Goal: Task Accomplishment & Management: Manage account settings

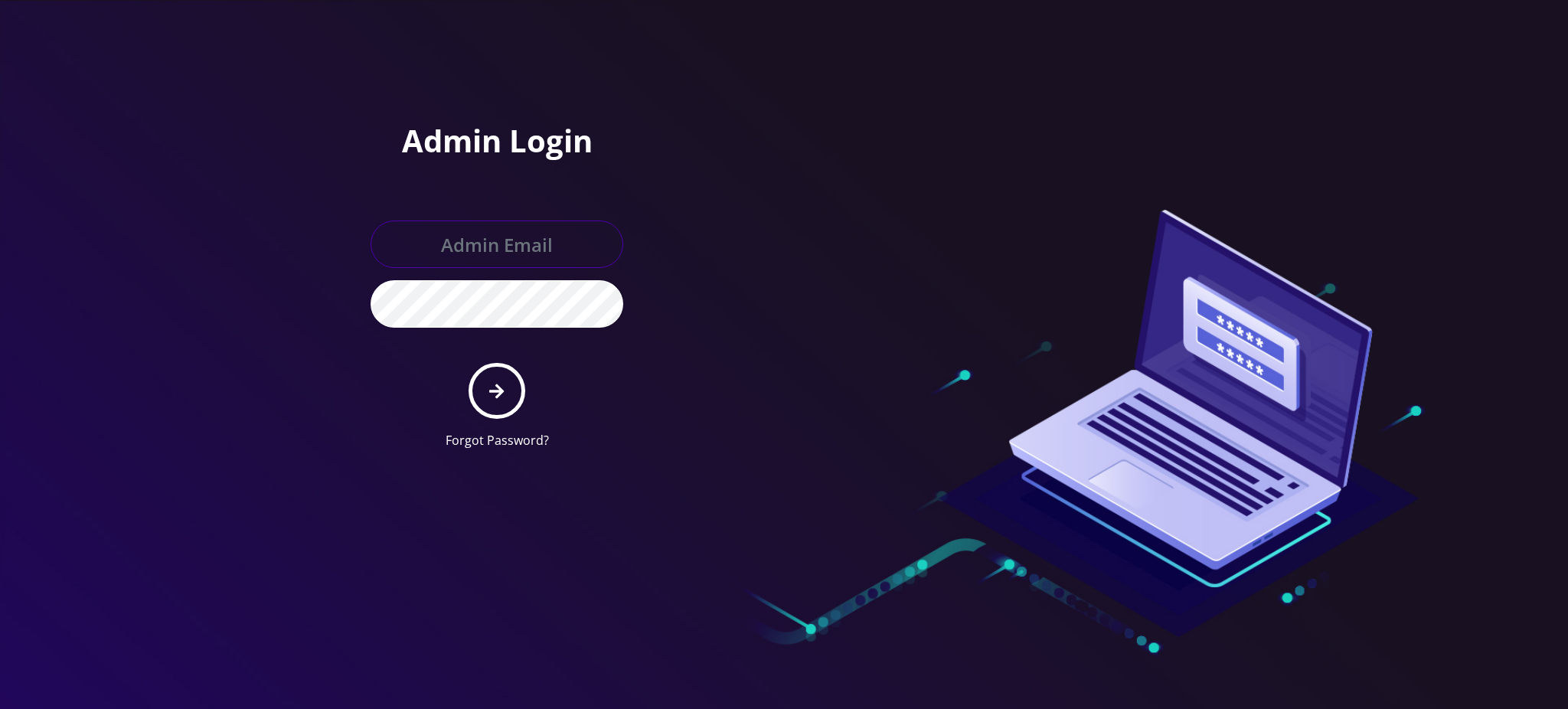
type input "[PERSON_NAME][EMAIL_ADDRESS][DOMAIN_NAME]"
click at [515, 388] on button "submit" at bounding box center [497, 391] width 56 height 56
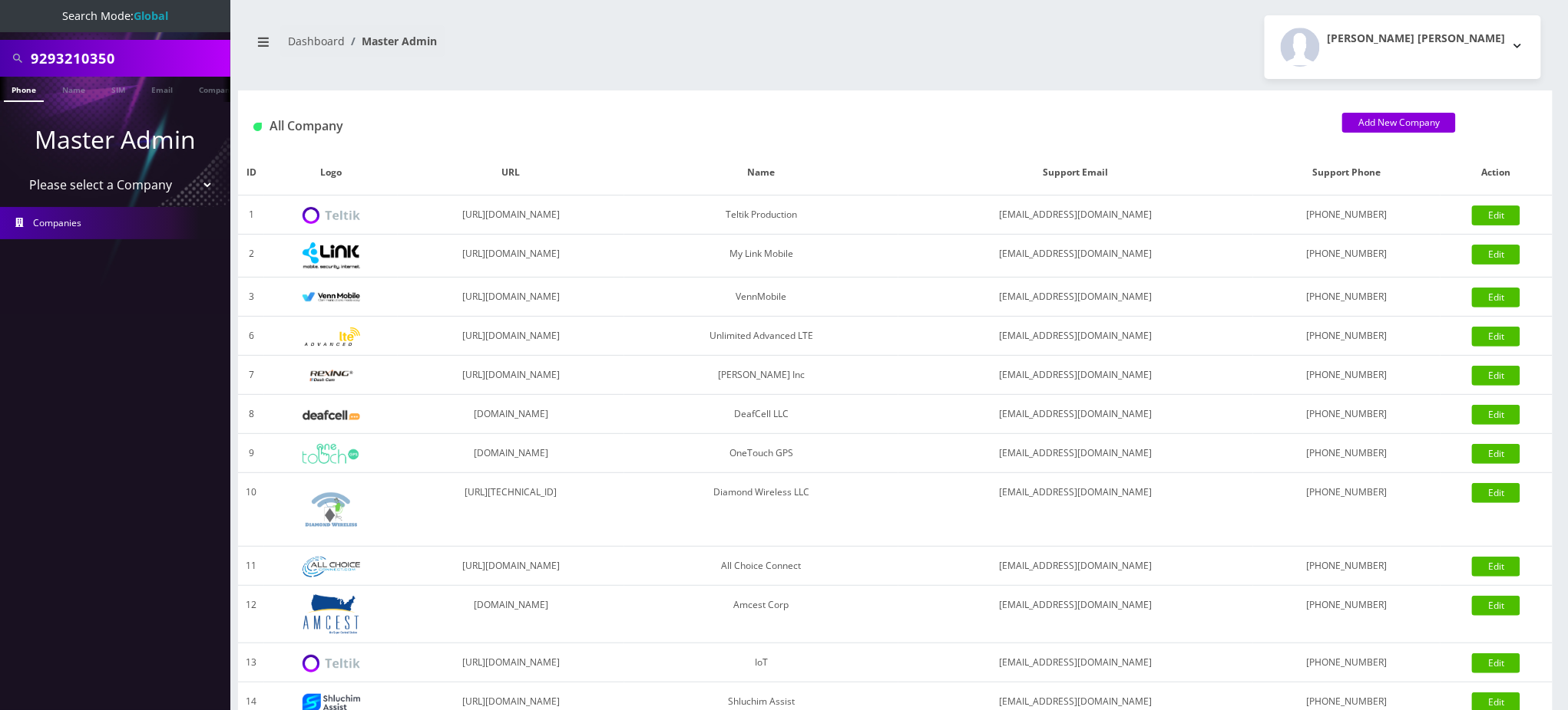
drag, startPoint x: 136, startPoint y: 60, endPoint x: 10, endPoint y: 53, distance: 126.2
click at [0, 56] on div "9293210350" at bounding box center [115, 58] width 230 height 37
paste input "[PHONE_NUMBER]"
type input "5742521380"
click at [26, 92] on link "Phone" at bounding box center [24, 89] width 40 height 25
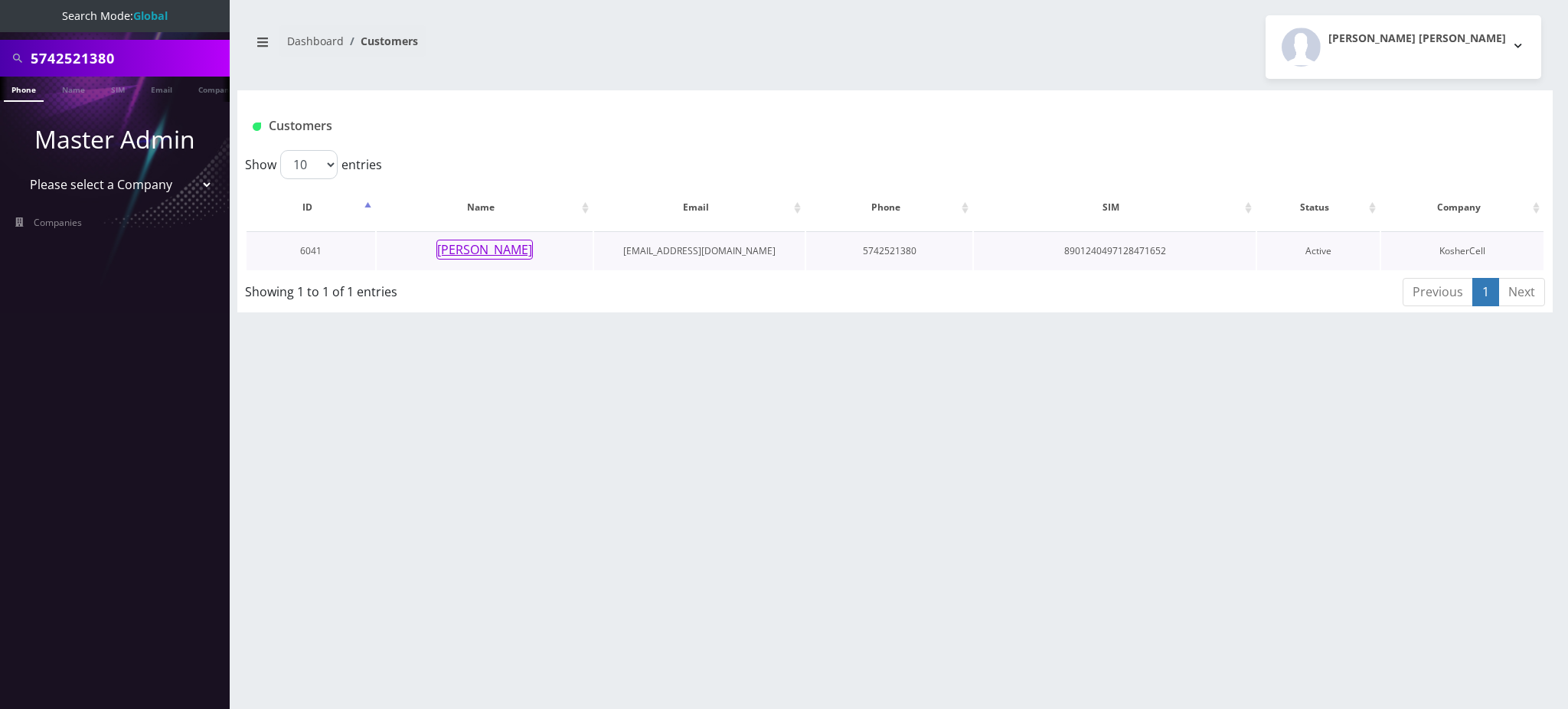
click at [479, 248] on button "[PERSON_NAME]" at bounding box center [485, 249] width 97 height 20
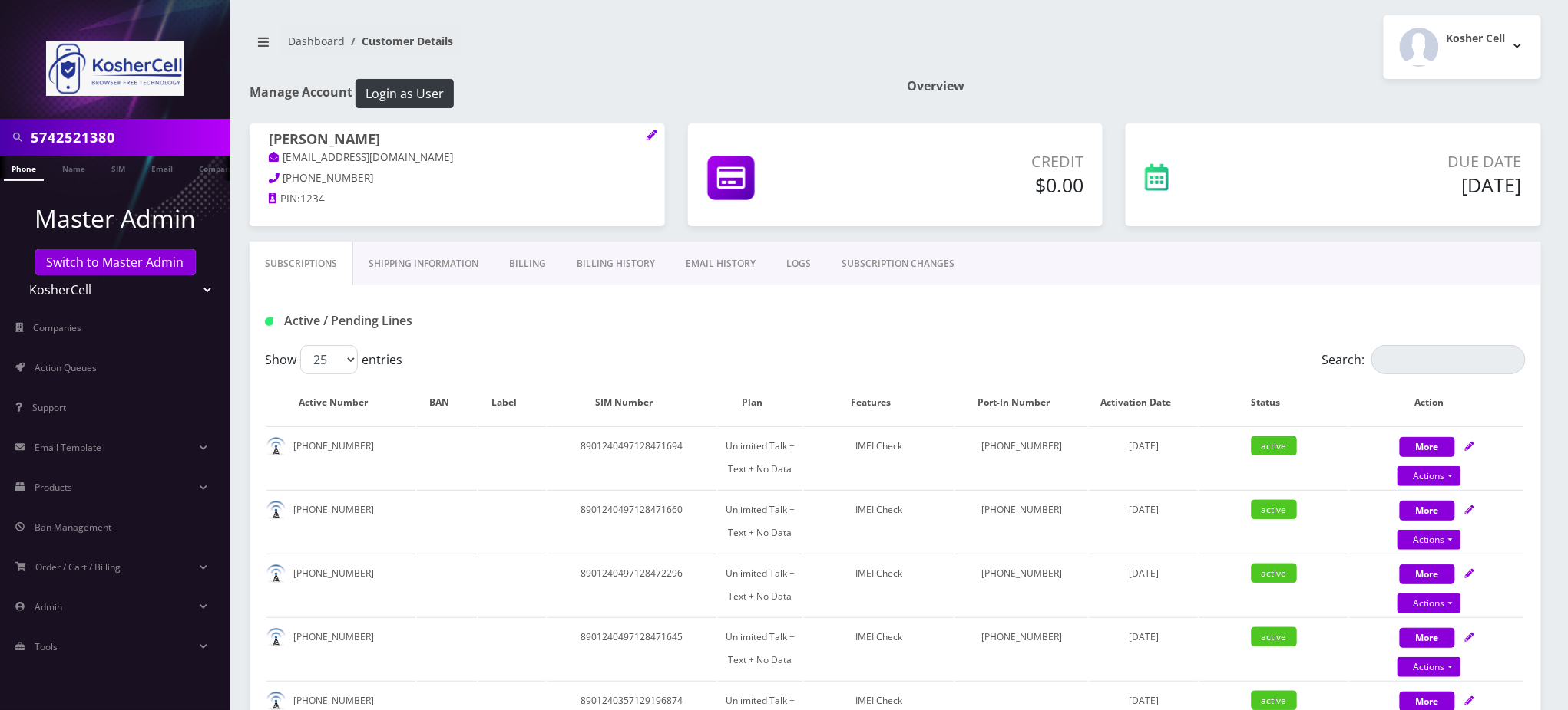
click at [688, 87] on h1 "Manage Account Login as User" at bounding box center [567, 93] width 634 height 29
click at [1453, 356] on input "Search:" at bounding box center [1448, 359] width 155 height 29
paste input "[PHONE_NUMBER]"
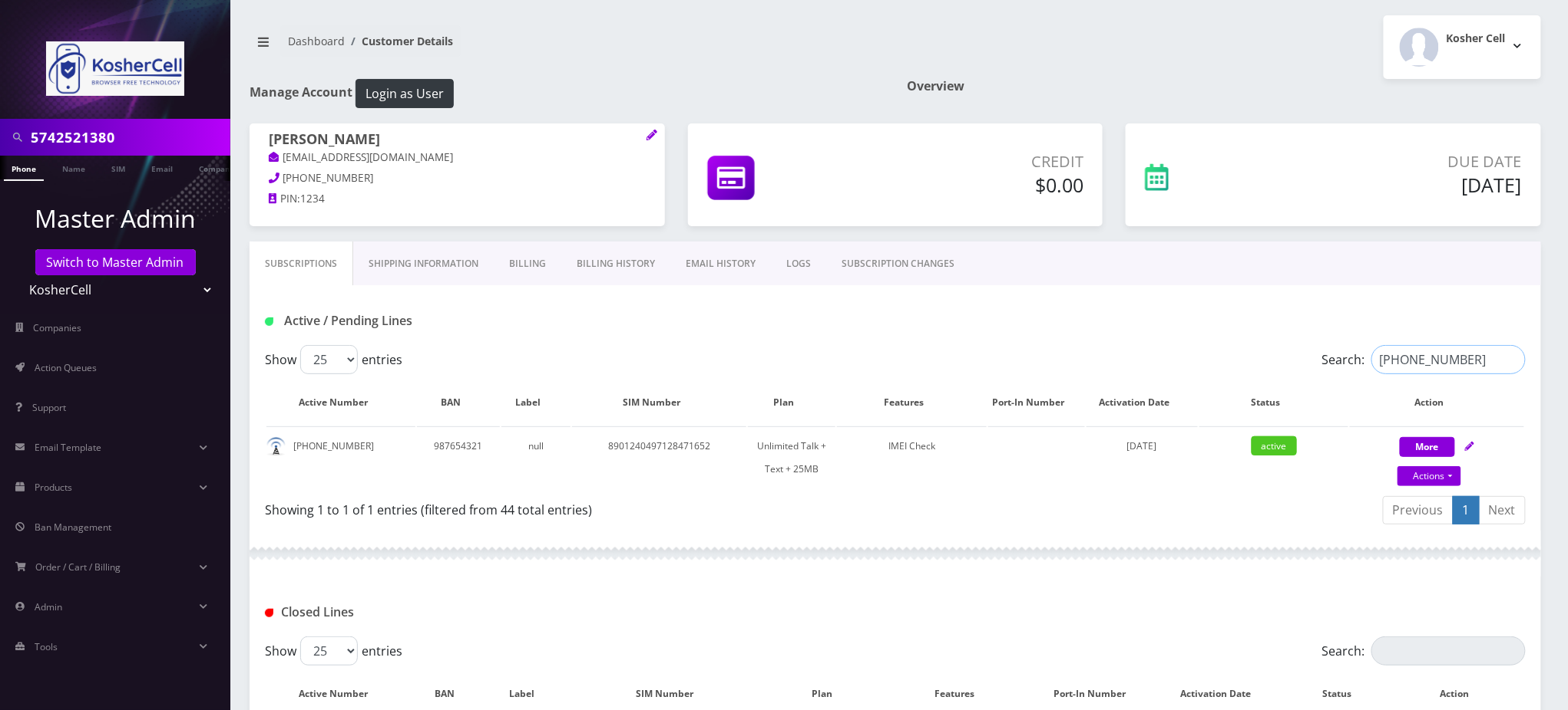
type input "[PHONE_NUMBER]"
click at [1440, 480] on link "Actions" at bounding box center [1429, 476] width 64 height 20
select select "244"
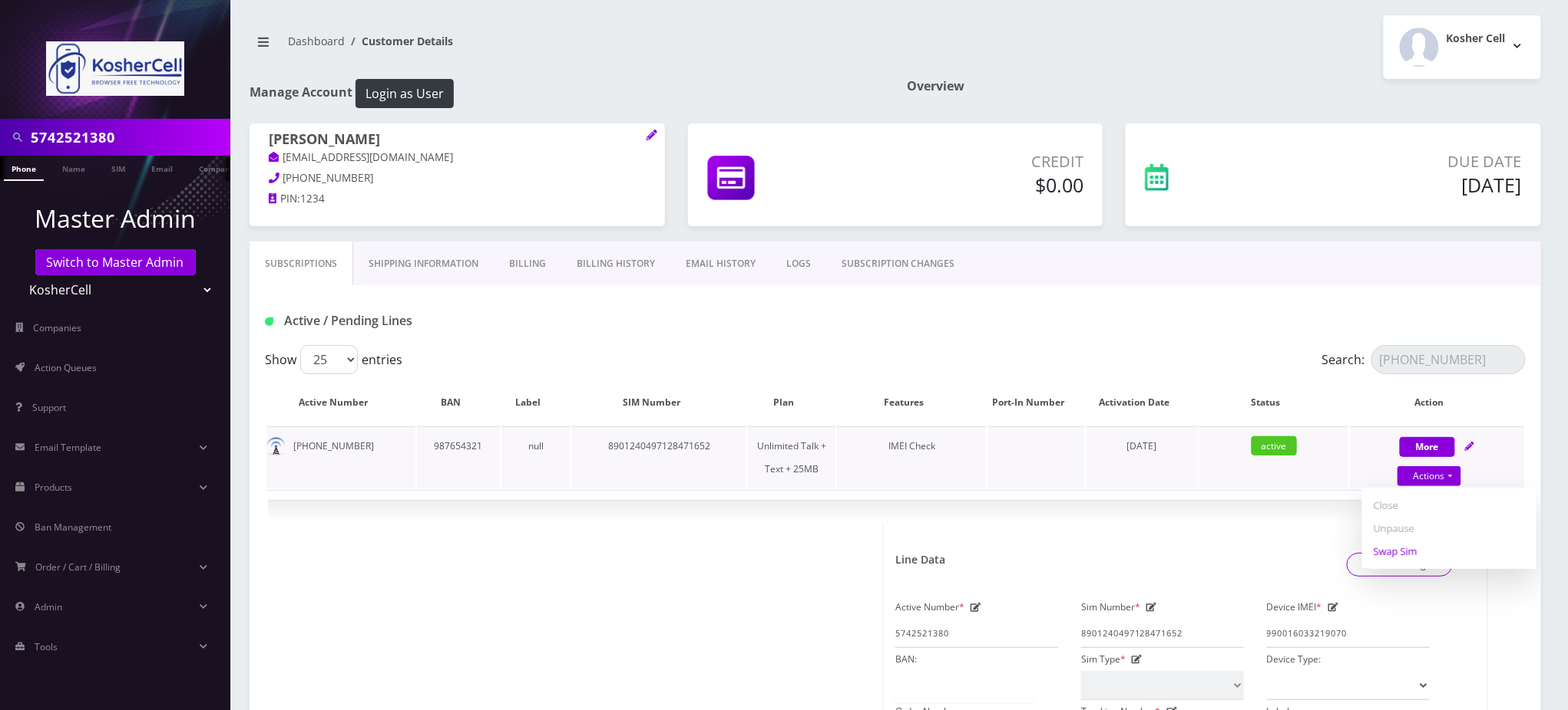
click at [1407, 548] on link "Swap Sim" at bounding box center [1448, 551] width 174 height 23
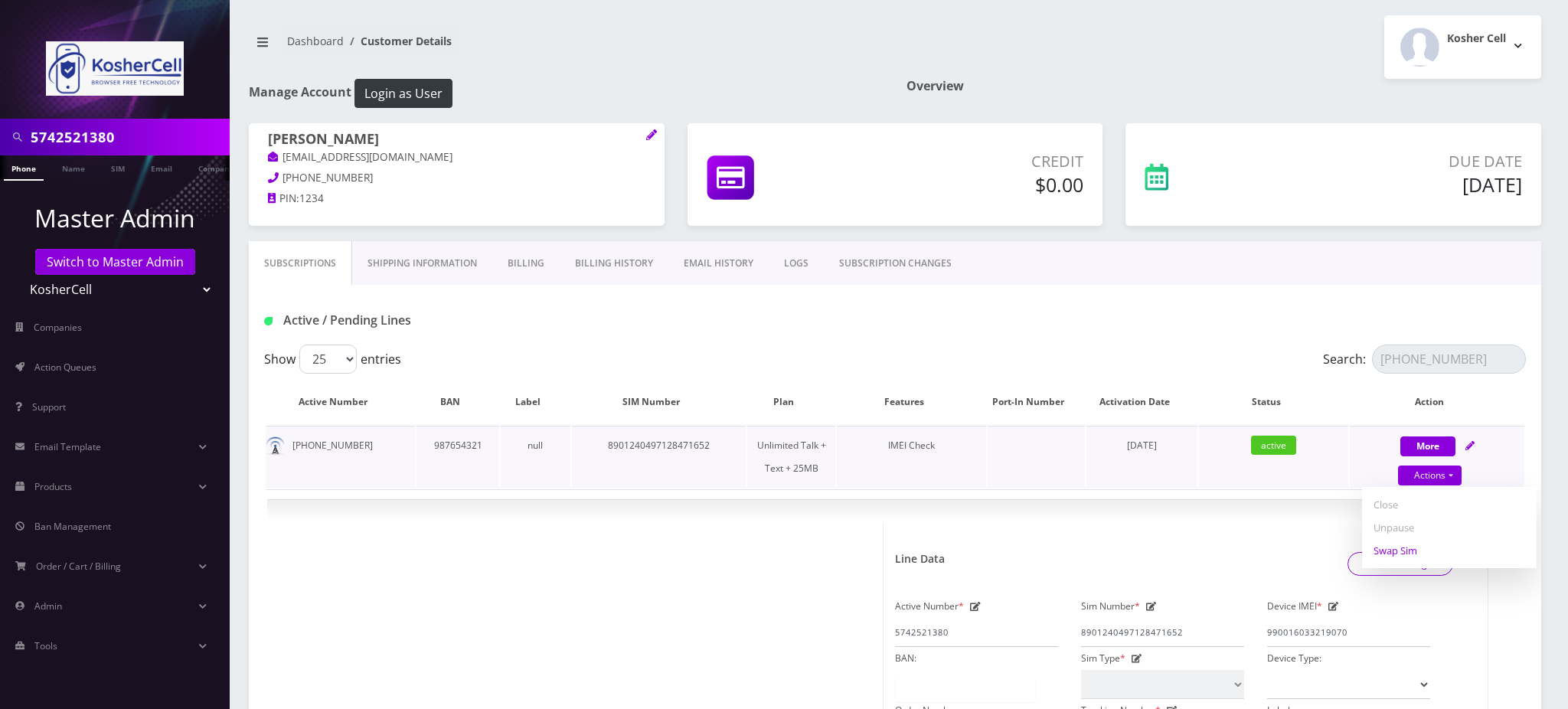
select select "244"
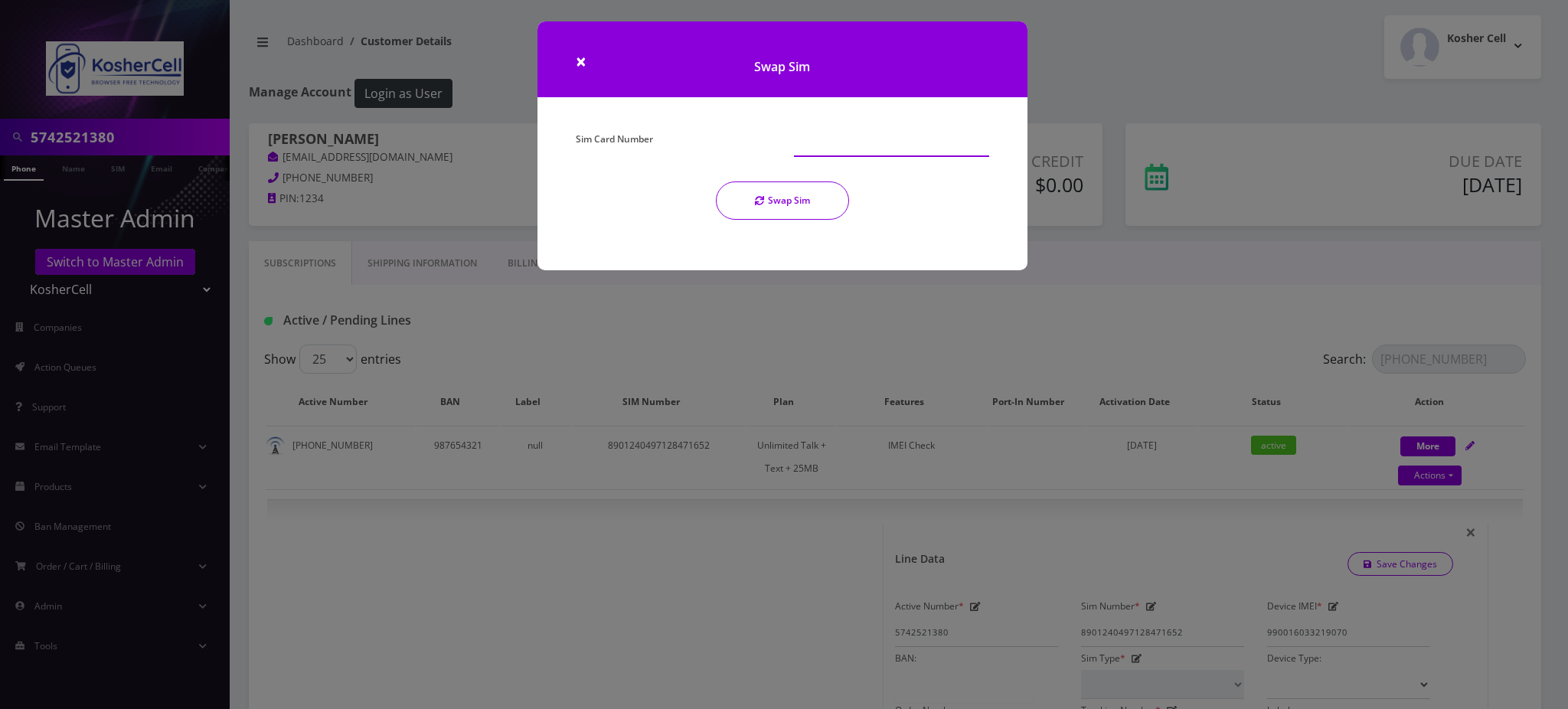
click at [835, 144] on input "Sim Card Number" at bounding box center [892, 142] width 195 height 29
paste input "8901240497128471686"
type input "8901240497128471686"
click at [792, 195] on button "Swap Sim" at bounding box center [782, 200] width 133 height 38
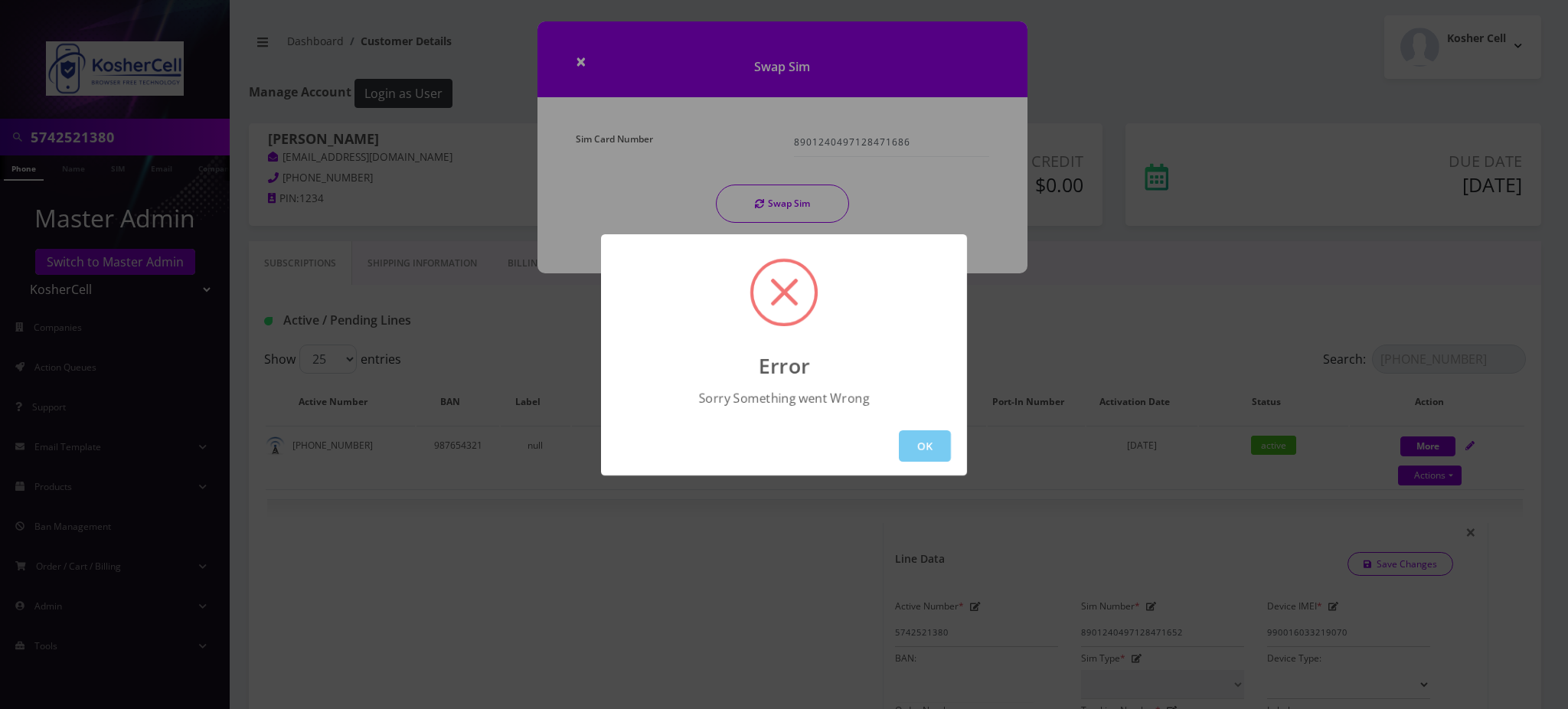
click at [920, 444] on button "OK" at bounding box center [924, 446] width 52 height 31
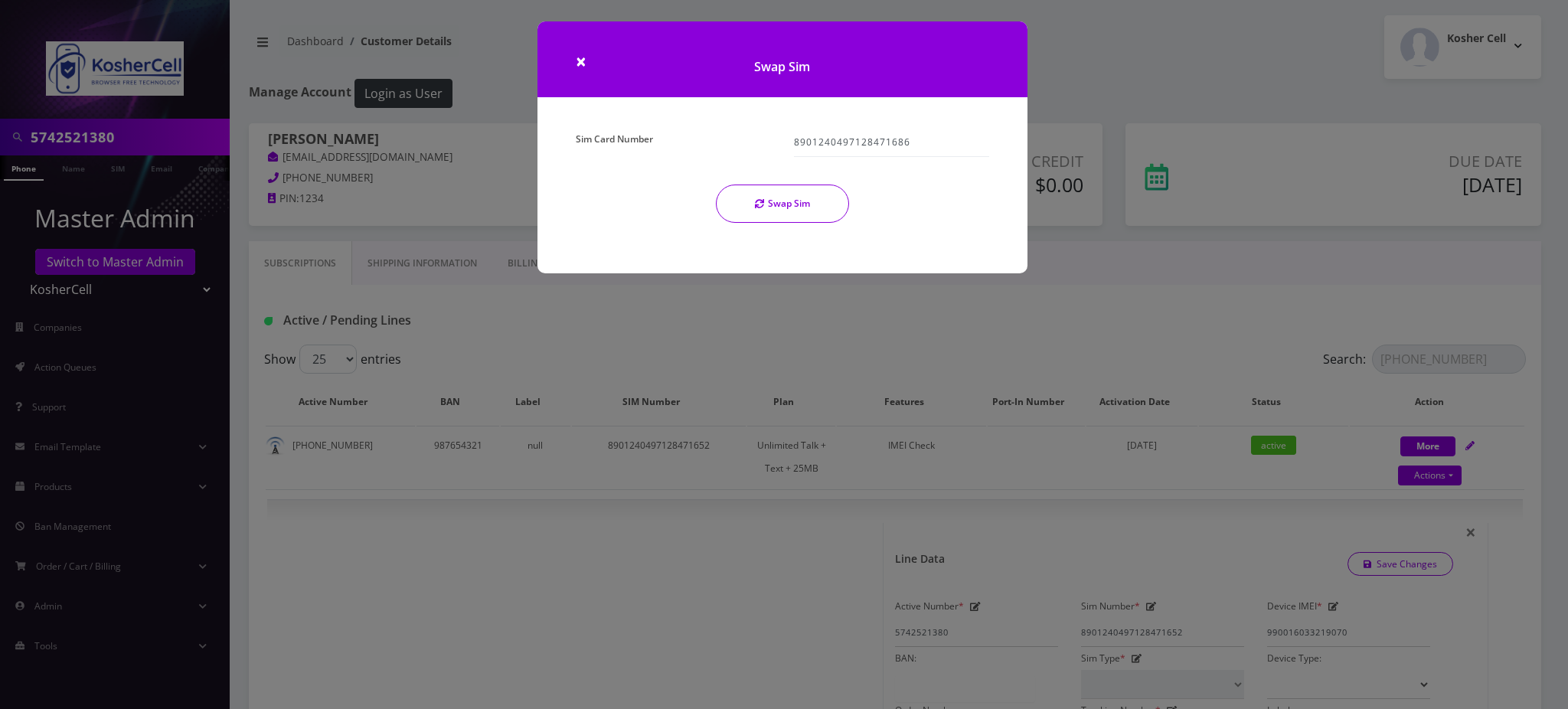
click at [757, 341] on div "× Swap Sim Sim Card Number 8901240497128471686 Swap Sim" at bounding box center [784, 354] width 1568 height 709
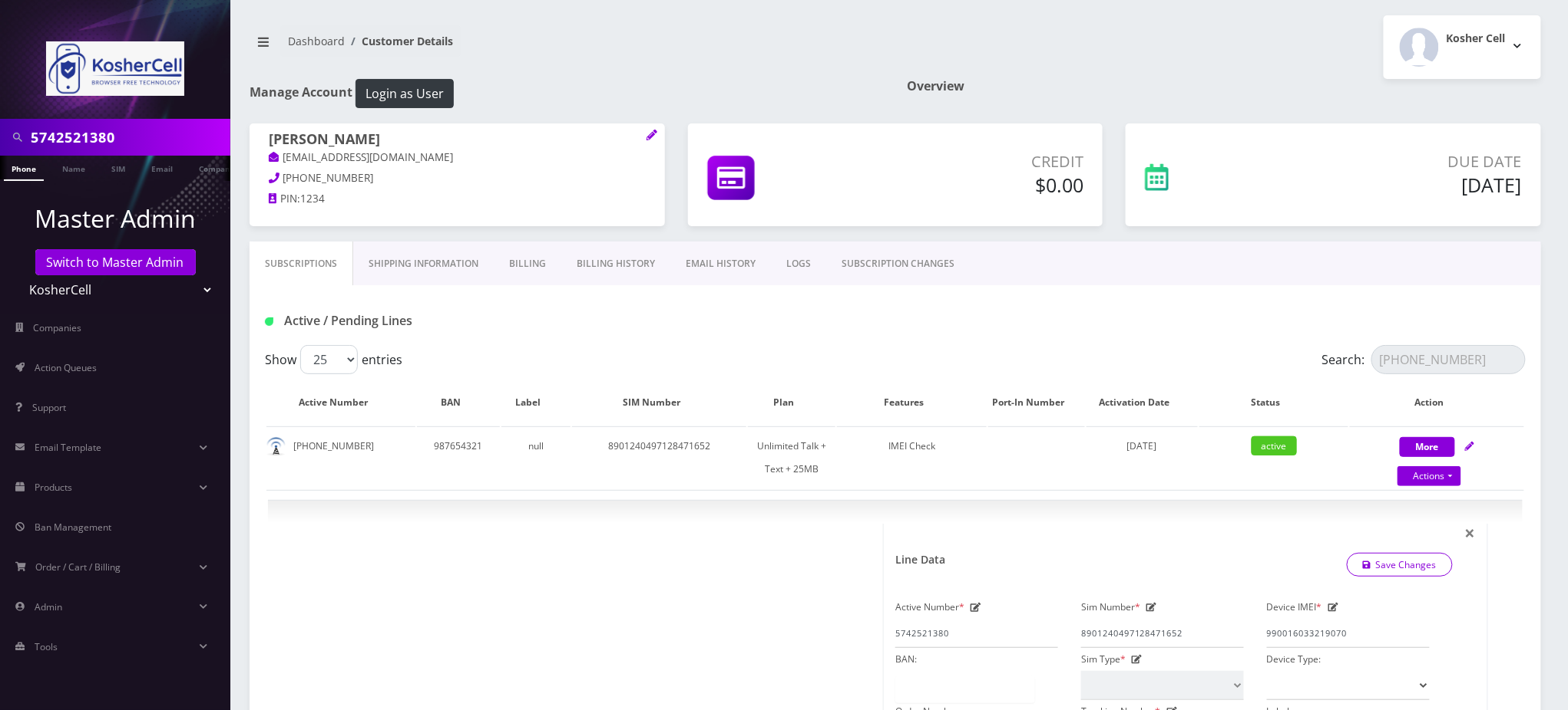
click at [875, 259] on link "SUBSCRIPTION CHANGES" at bounding box center [897, 264] width 144 height 44
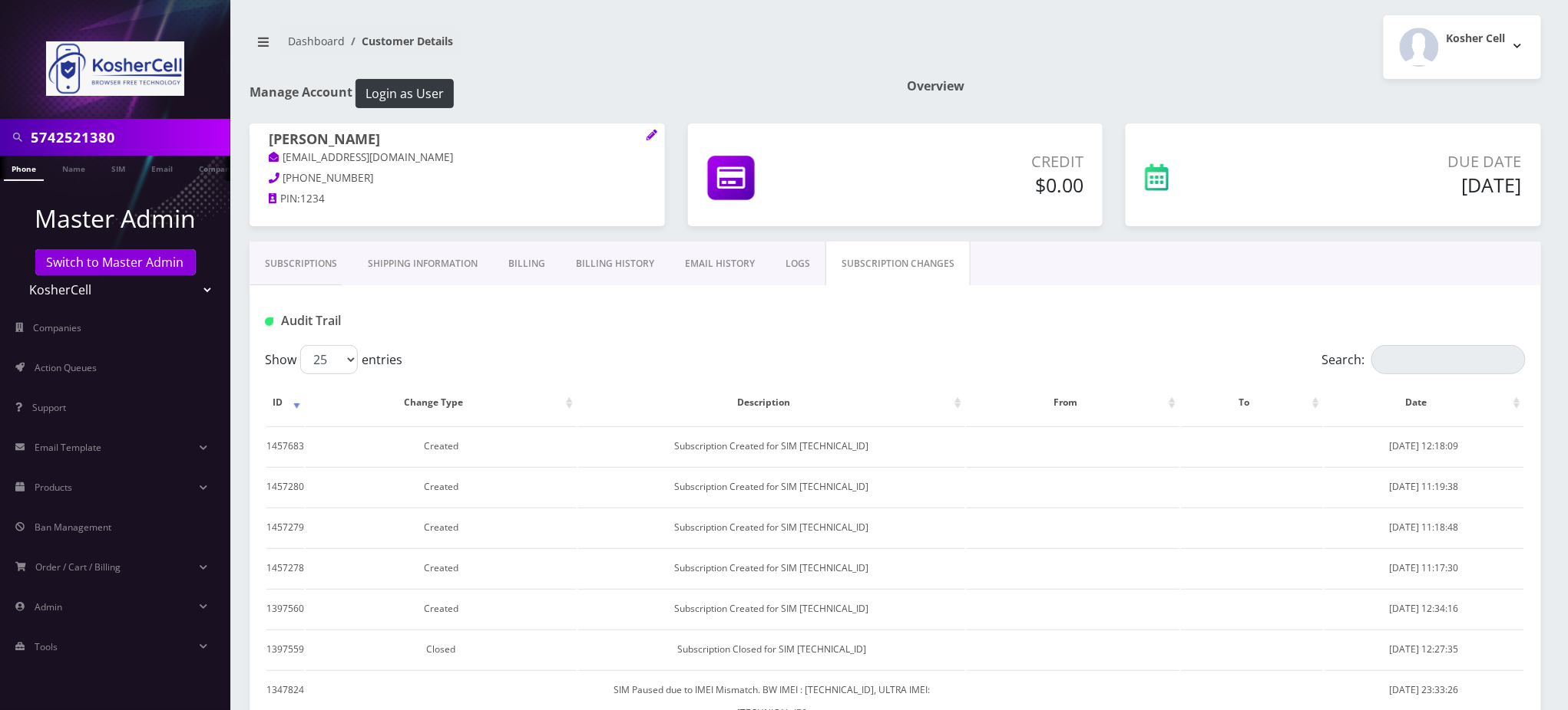
click at [303, 273] on link "Subscriptions" at bounding box center [301, 264] width 103 height 44
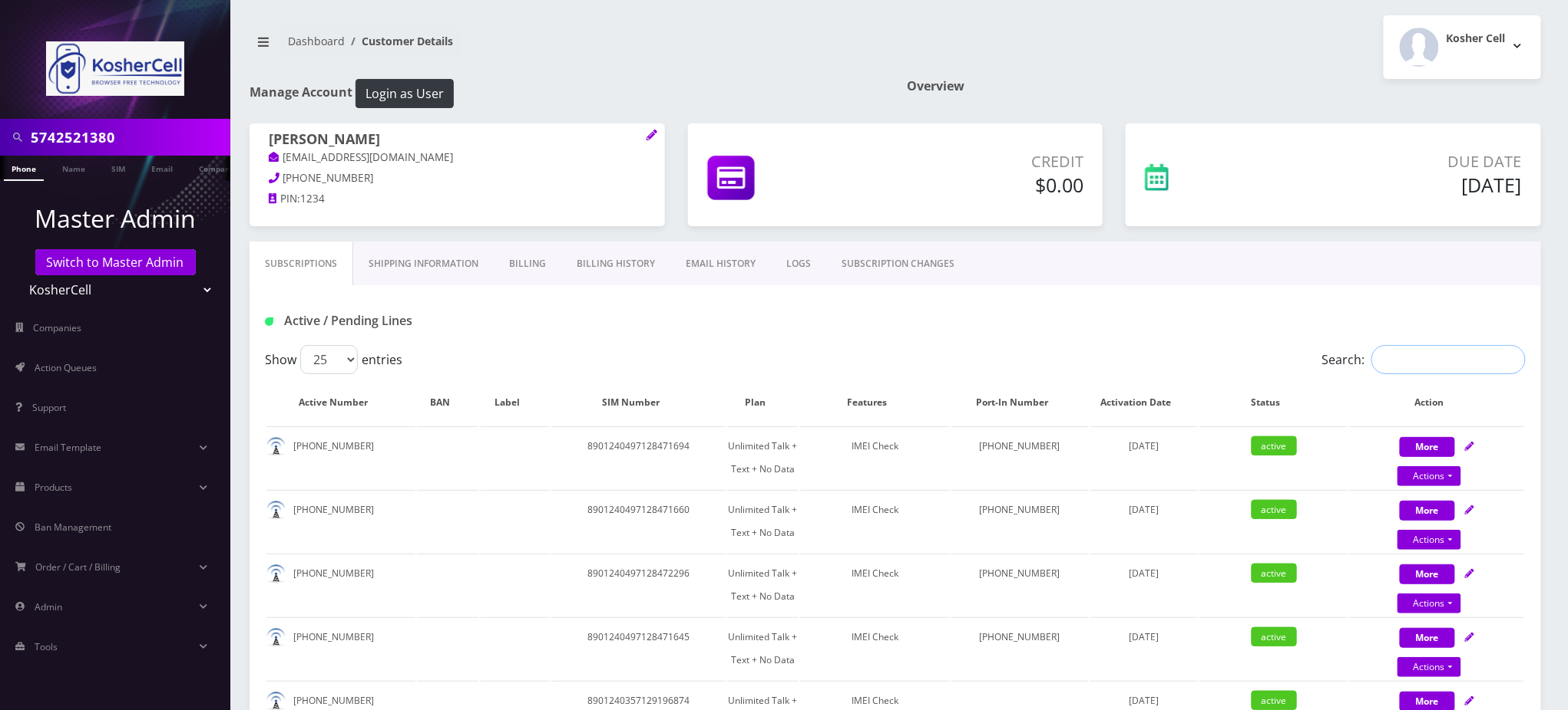
click at [1405, 360] on input "Search:" at bounding box center [1448, 359] width 155 height 29
paste input "5742521380"
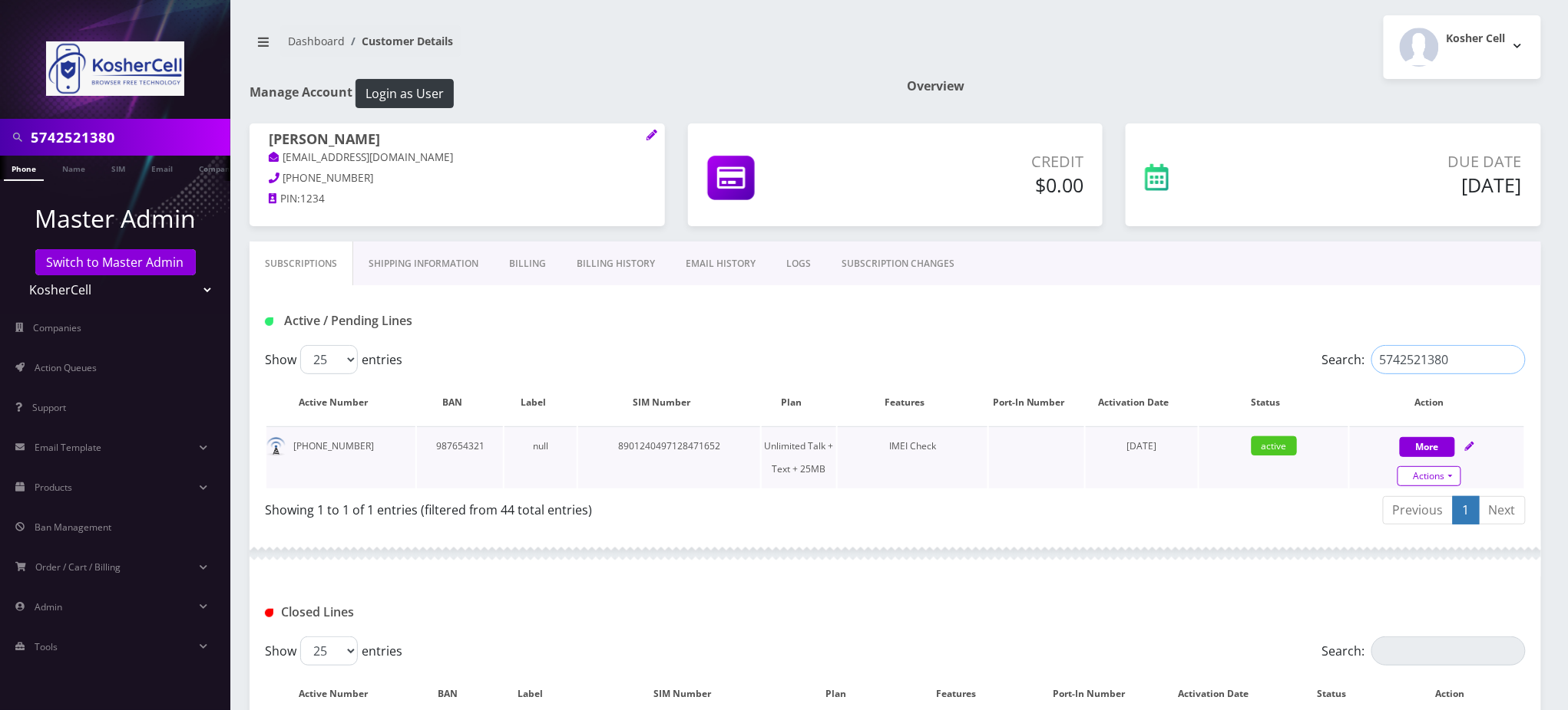
type input "5742521380"
click at [1426, 476] on link "Actions" at bounding box center [1429, 476] width 64 height 20
select select "244"
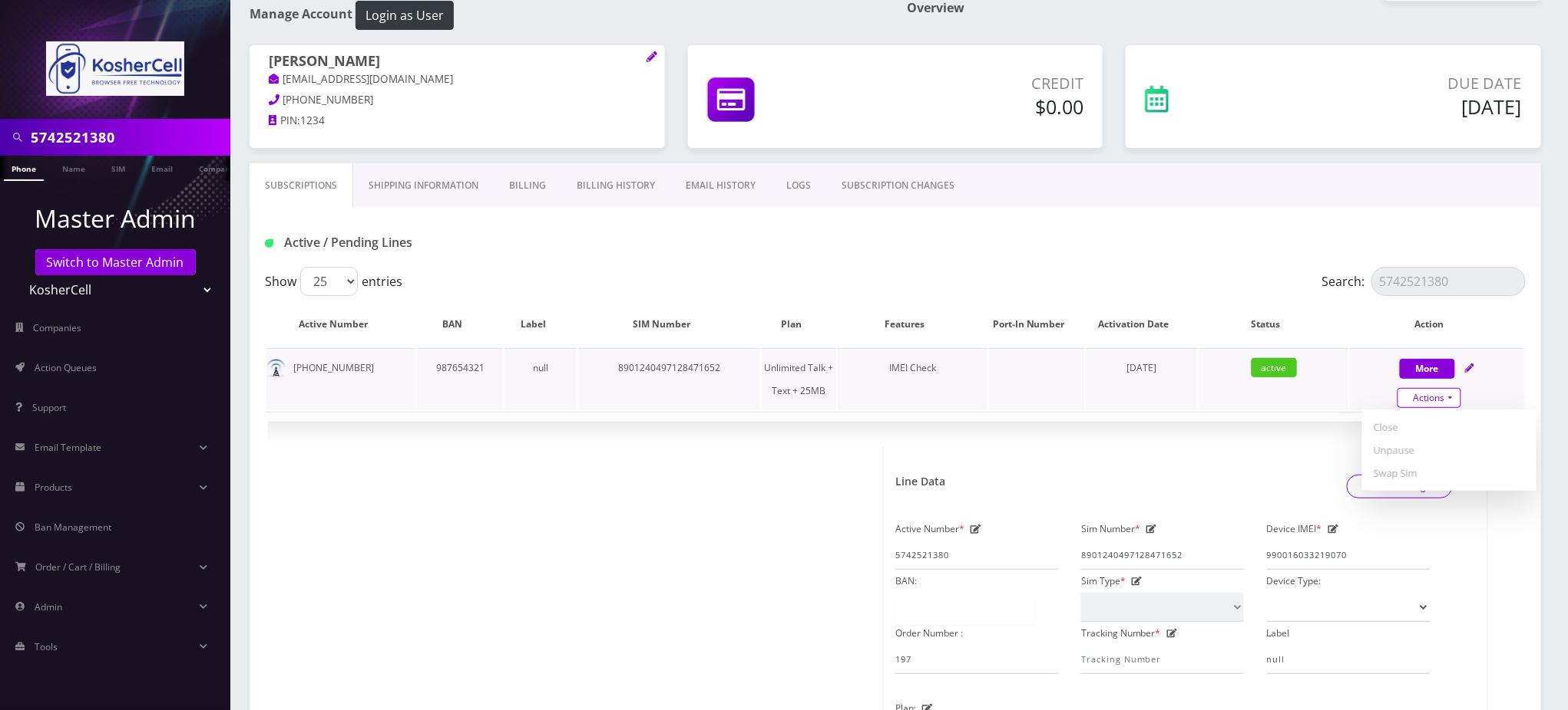
scroll to position [204, 0]
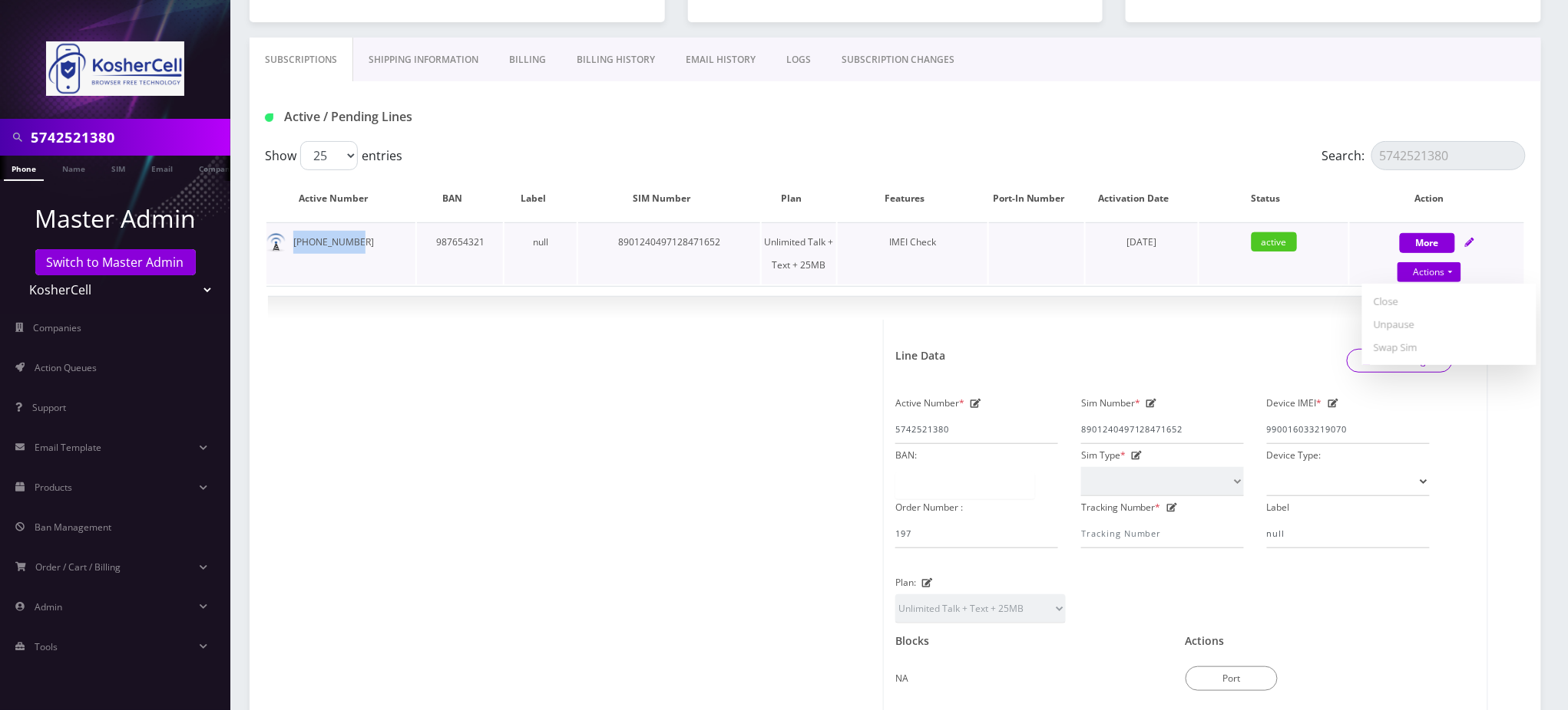
drag, startPoint x: 361, startPoint y: 244, endPoint x: 293, endPoint y: 244, distance: 68.0
click at [293, 244] on td "[PHONE_NUMBER]" at bounding box center [340, 253] width 149 height 62
copy td "[PHONE_NUMBER]"
click at [1359, 70] on div "Subscriptions Shipping Information Billing Billing History EMAIL HISTORY LOGS S…" at bounding box center [895, 59] width 1291 height 43
click at [1155, 403] on icon at bounding box center [1152, 403] width 11 height 9
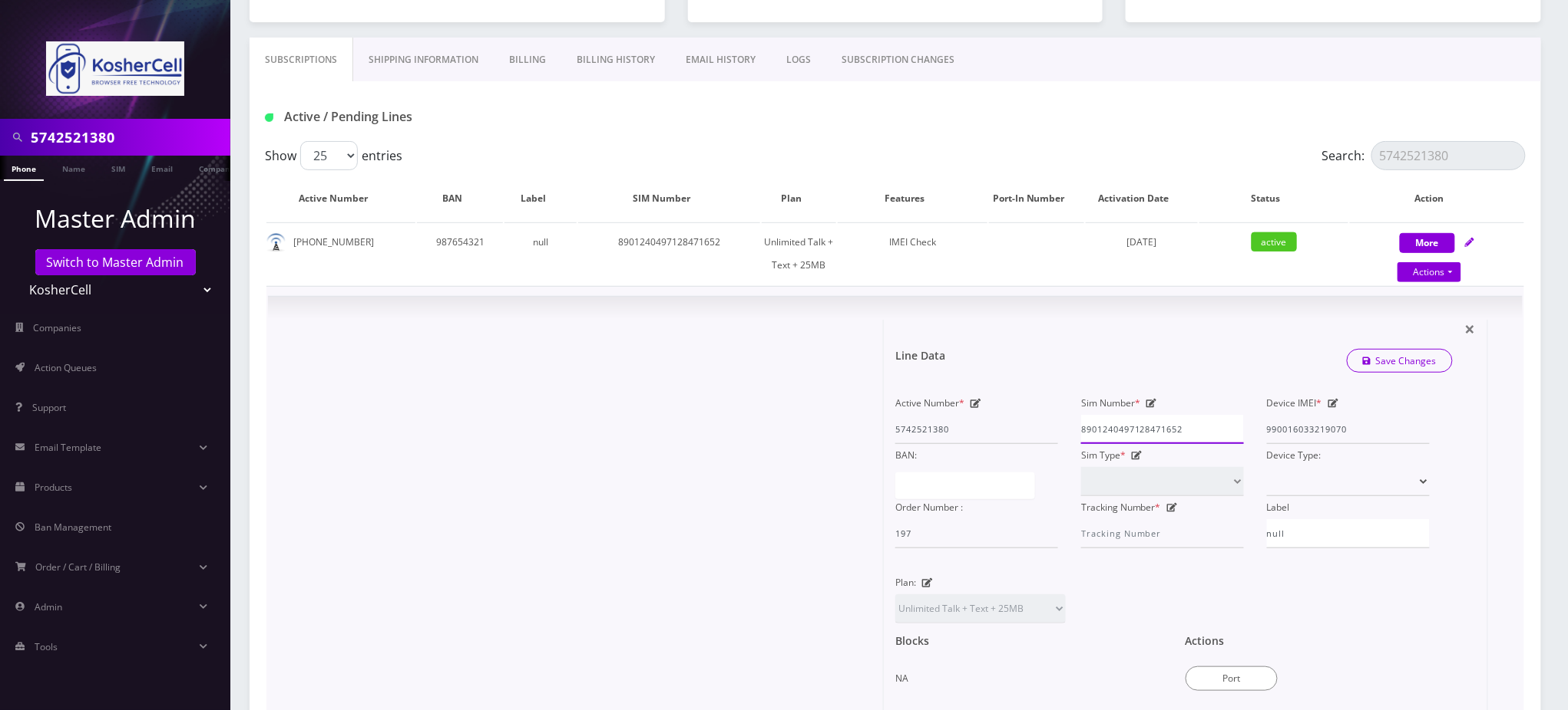
paste input "86"
type input "8901240497128471686"
click at [1396, 353] on link "Save Changes" at bounding box center [1400, 361] width 107 height 24
